Goal: Task Accomplishment & Management: Manage account settings

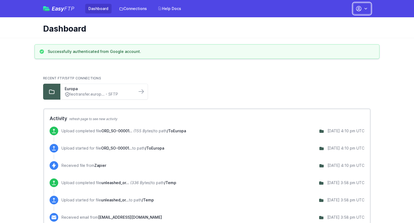
click at [367, 8] on icon "button" at bounding box center [365, 8] width 5 height 5
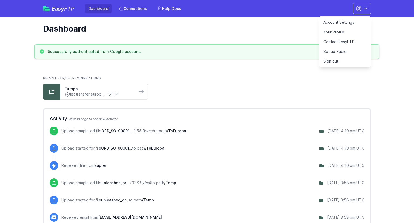
click at [343, 23] on link "Account Settings" at bounding box center [345, 23] width 52 height 10
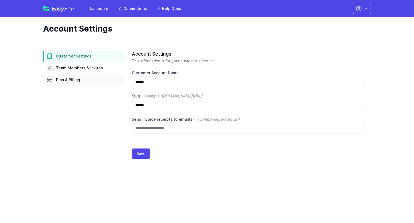
click at [74, 79] on span "Plan & Billing" at bounding box center [68, 79] width 24 height 5
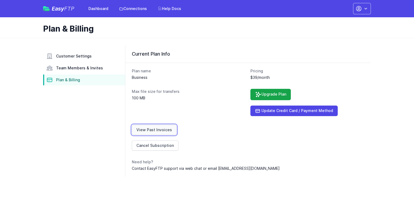
click at [170, 129] on link "View Past Invoices" at bounding box center [154, 130] width 45 height 10
